Goal: Use online tool/utility: Use online tool/utility

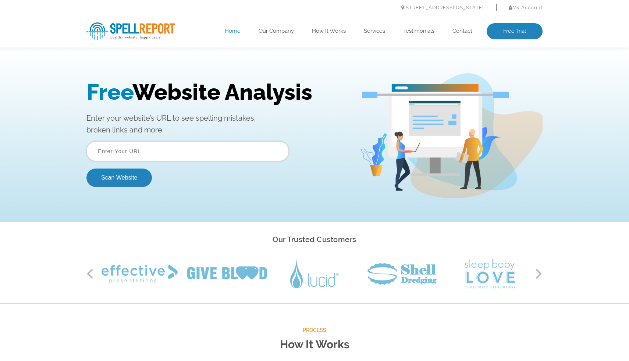
click at [190, 143] on input "text" at bounding box center [187, 151] width 202 height 20
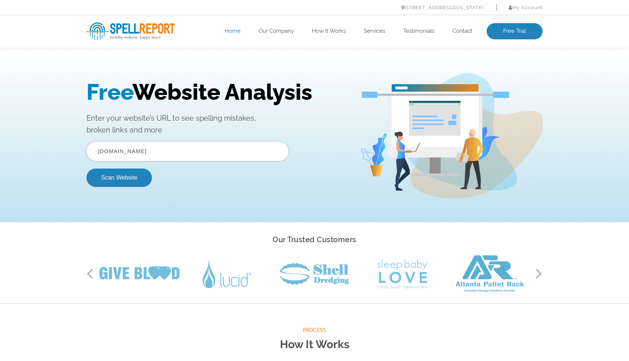
type input "deltaplan.io"
click at [86, 168] on button "Scan Website" at bounding box center [118, 177] width 65 height 18
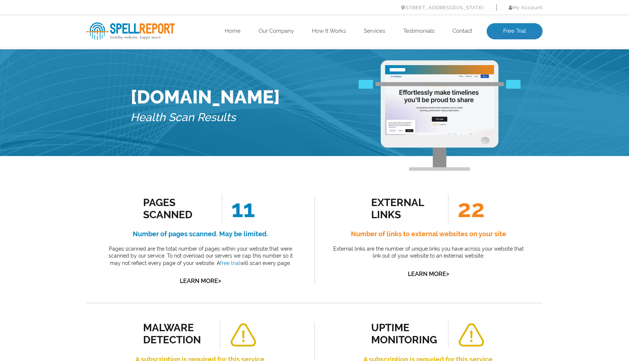
click at [314, 193] on div "external links 22 Number of links to external websites on your site External li…" at bounding box center [428, 240] width 228 height 125
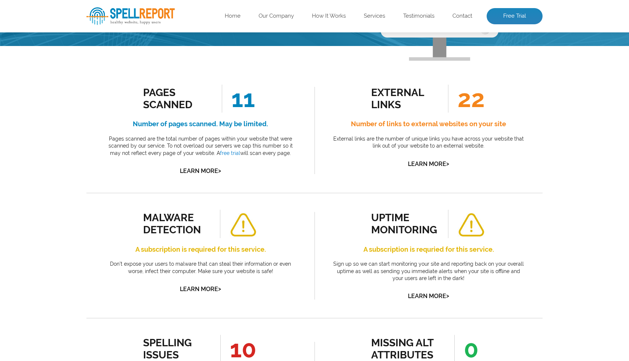
scroll to position [215, 0]
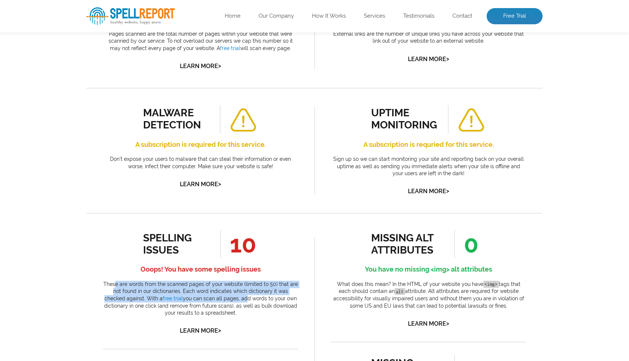
drag, startPoint x: 119, startPoint y: 285, endPoint x: 220, endPoint y: 300, distance: 102.2
click at [220, 300] on p "These are words from the scanned pages of your website (limited to 50) that are…" at bounding box center [200, 299] width 195 height 36
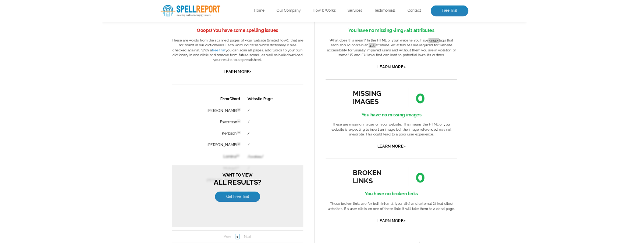
scroll to position [487, 0]
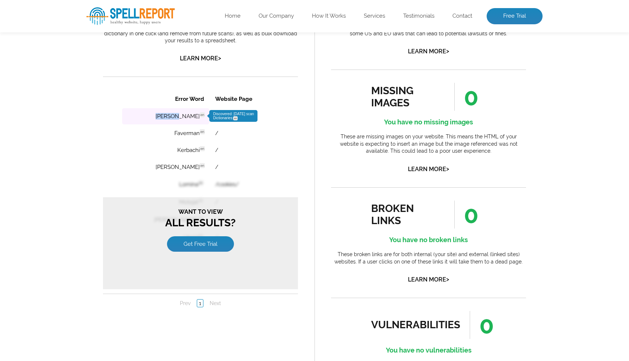
drag, startPoint x: 153, startPoint y: 118, endPoint x: 182, endPoint y: 117, distance: 28.7
click at [182, 117] on td "[PERSON_NAME] en Discovered: [DATE] scan Dictionaries: en" at bounding box center [165, 116] width 87 height 16
copy td "[PERSON_NAME]"
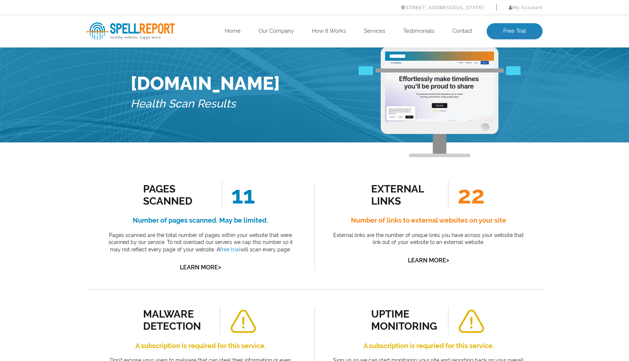
scroll to position [0, 0]
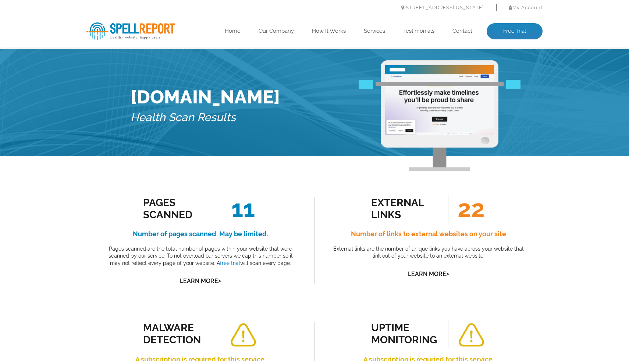
click at [315, 207] on div "external links 22 Number of links to external websites on your site External li…" at bounding box center [428, 240] width 228 height 125
